Goal: Information Seeking & Learning: Learn about a topic

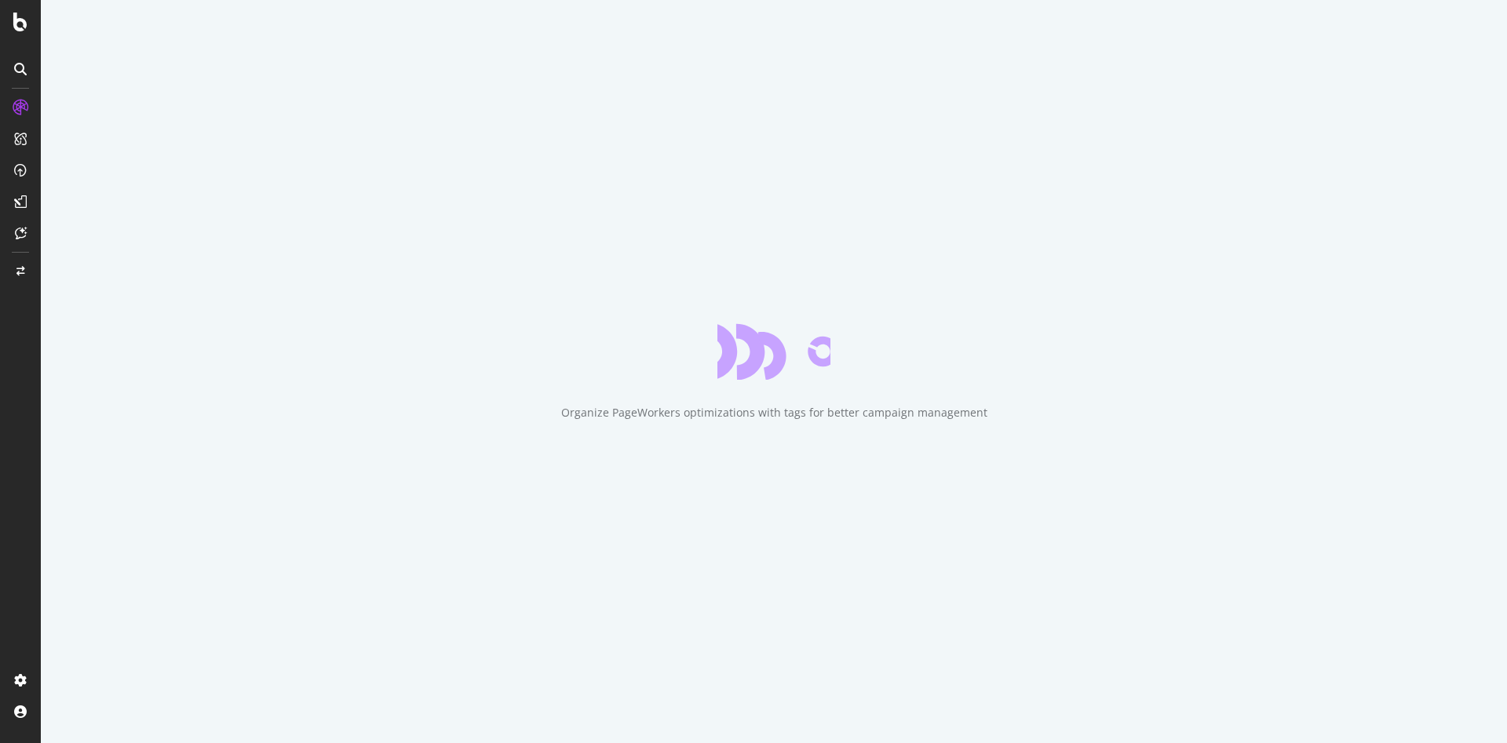
click at [771, 167] on div "Organize PageWorkers optimizations with tags for better campaign management" at bounding box center [774, 371] width 1466 height 743
